Goal: Information Seeking & Learning: Learn about a topic

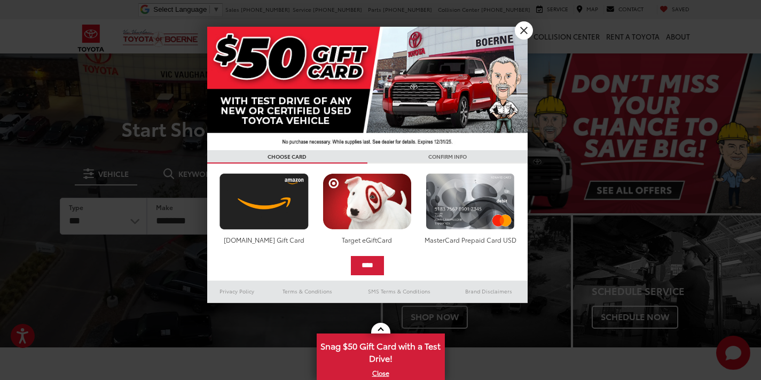
scroll to position [0, 1]
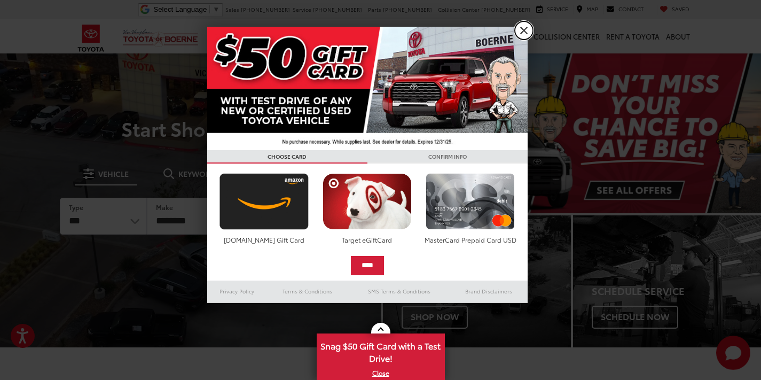
click at [526, 30] on link "X" at bounding box center [524, 30] width 18 height 18
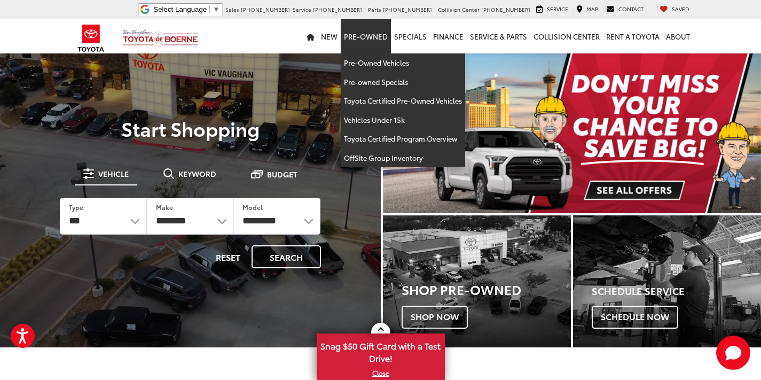
scroll to position [0, 0]
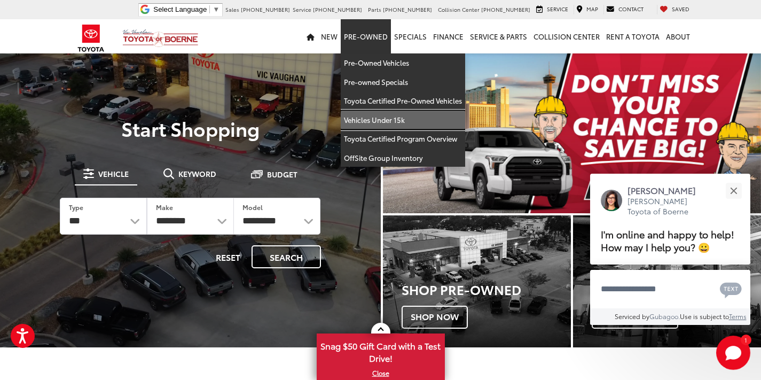
click at [364, 118] on link "Vehicles Under 15k" at bounding box center [403, 120] width 124 height 19
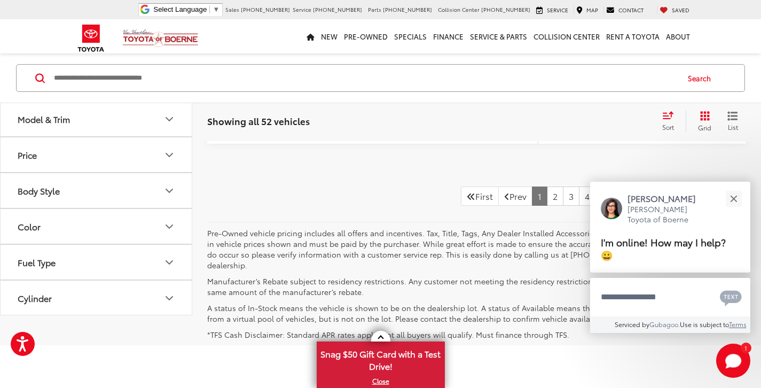
scroll to position [5523, 0]
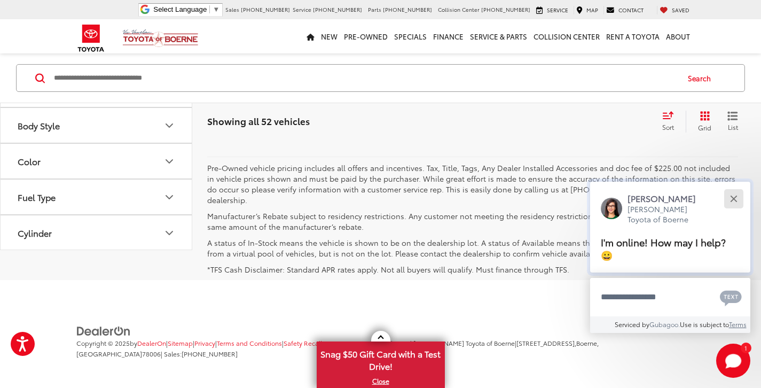
click at [733, 202] on div "Close" at bounding box center [733, 198] width 7 height 7
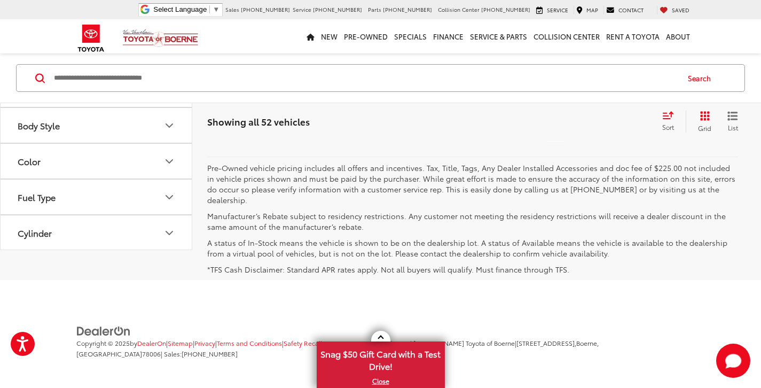
click at [547, 140] on link "2" at bounding box center [555, 130] width 17 height 19
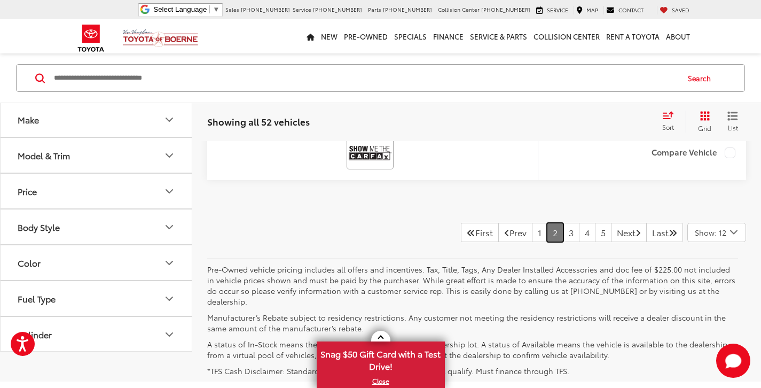
scroll to position [5469, 0]
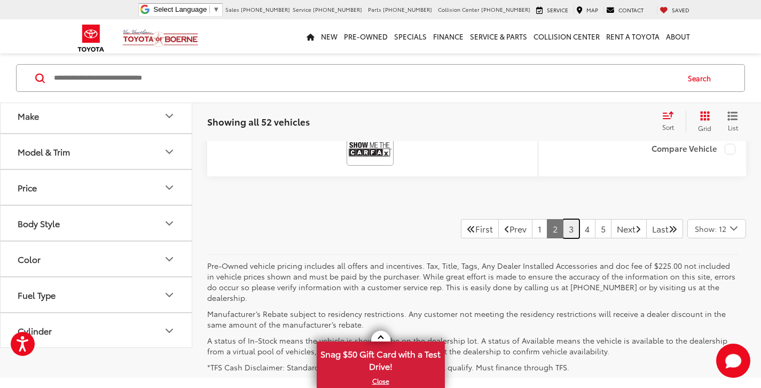
click at [563, 229] on link "3" at bounding box center [571, 228] width 17 height 19
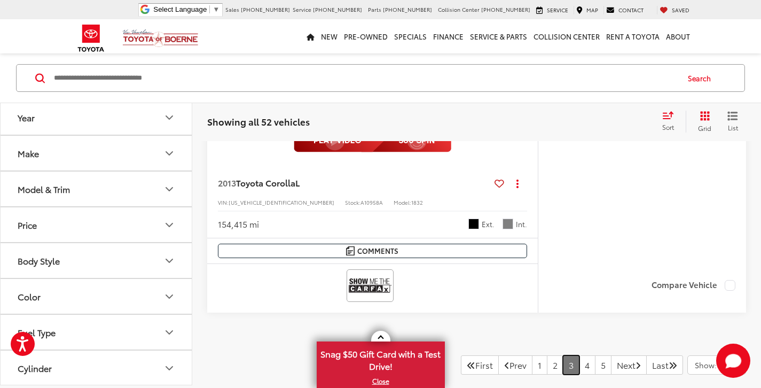
scroll to position [5413, 0]
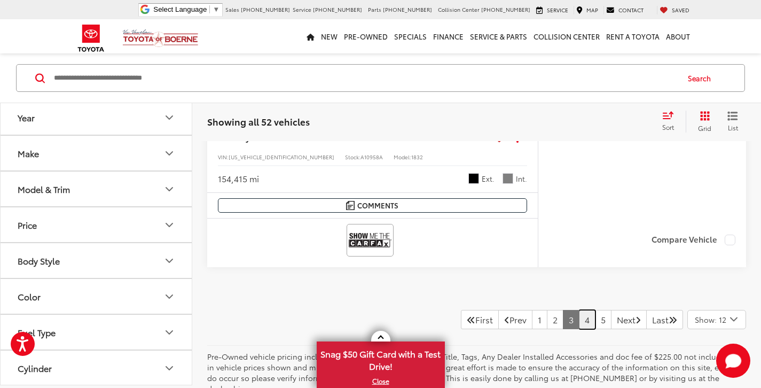
click at [579, 317] on link "4" at bounding box center [587, 319] width 17 height 19
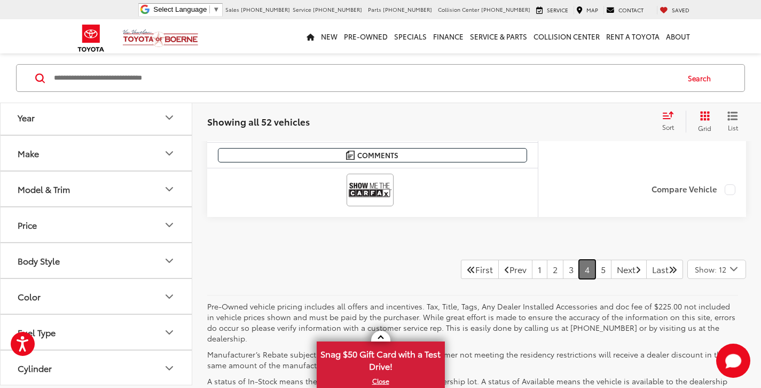
scroll to position [5468, 0]
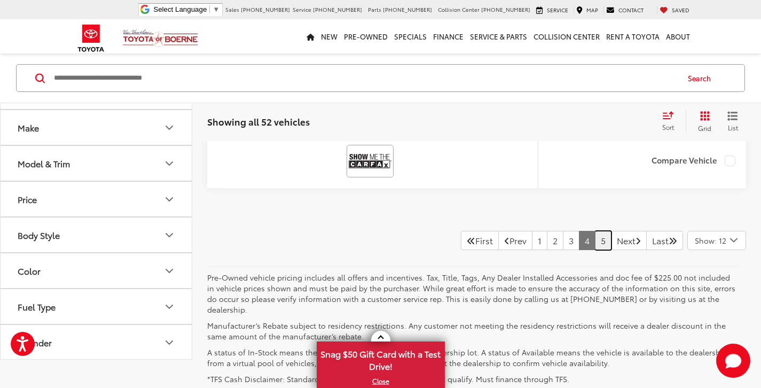
click at [595, 241] on link "5" at bounding box center [603, 240] width 17 height 19
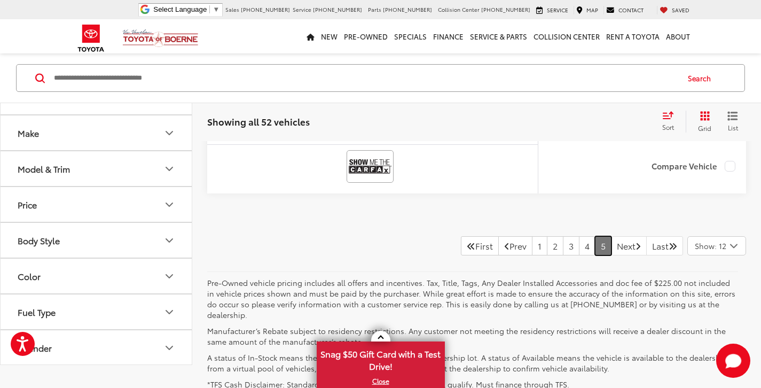
scroll to position [1866, 0]
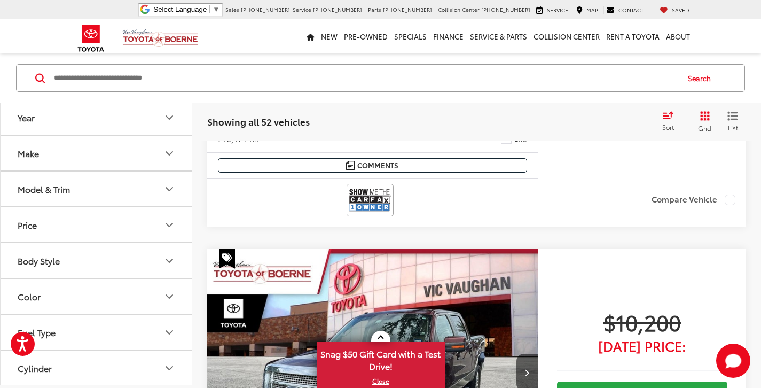
scroll to position [902, 0]
